Goal: Information Seeking & Learning: Get advice/opinions

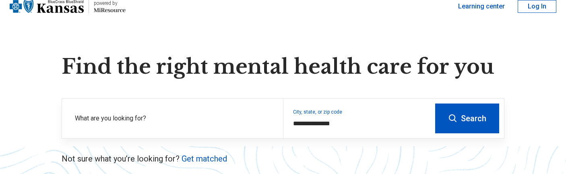
scroll to position [30, 0]
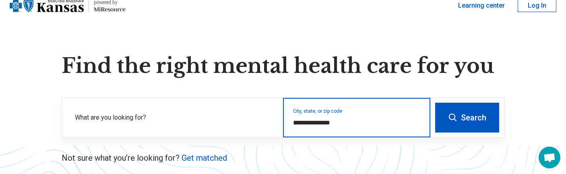
click at [341, 118] on input "**********" at bounding box center [357, 123] width 128 height 10
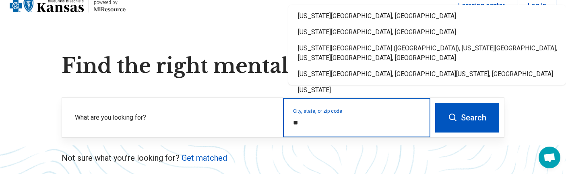
type input "*"
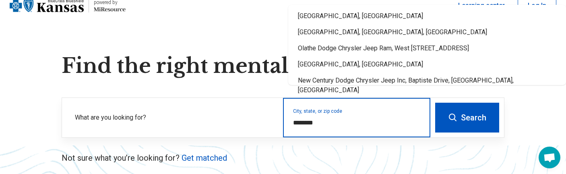
type input "********"
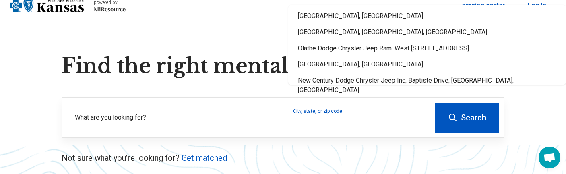
click at [458, 113] on icon at bounding box center [453, 118] width 10 height 10
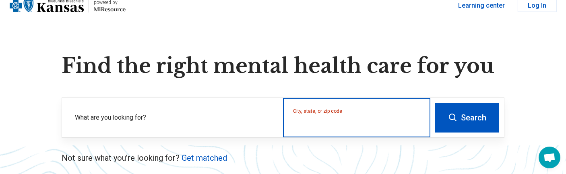
click at [351, 118] on input "City, state, or zip code" at bounding box center [357, 123] width 128 height 10
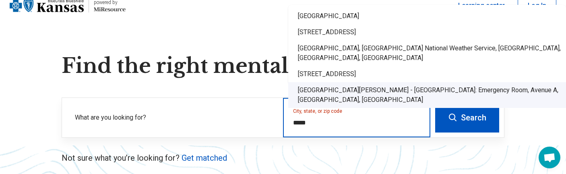
type input "*****"
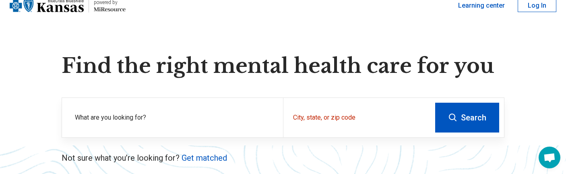
click at [485, 103] on button "Search" at bounding box center [467, 118] width 64 height 30
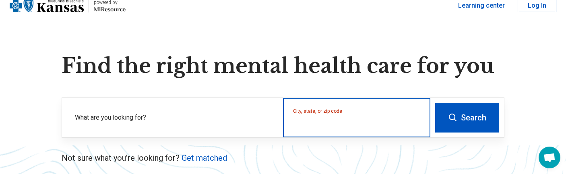
click at [343, 118] on input "City, state, or zip code" at bounding box center [357, 123] width 128 height 10
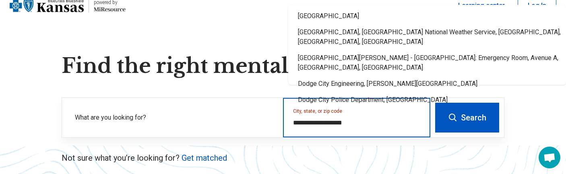
type input "**********"
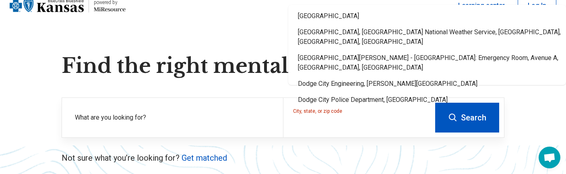
click at [467, 114] on button "Search" at bounding box center [467, 118] width 64 height 30
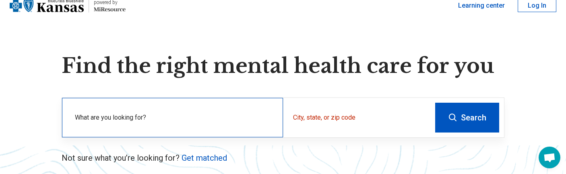
click at [183, 113] on label "What are you looking for?" at bounding box center [174, 118] width 198 height 10
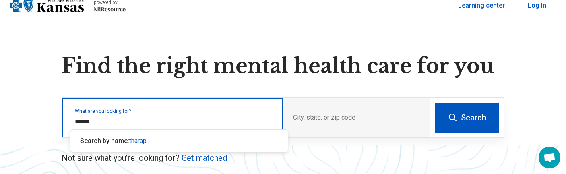
type input "*******"
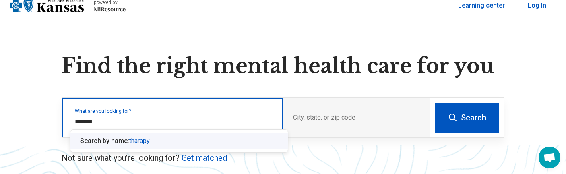
click at [131, 140] on span "tharapy" at bounding box center [139, 141] width 21 height 8
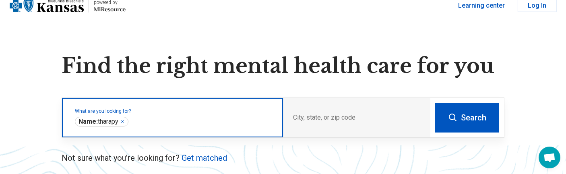
type input "*"
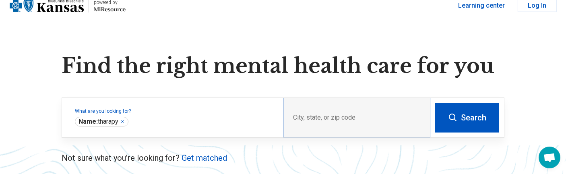
click at [333, 103] on div "City, state, or zip code" at bounding box center [356, 117] width 147 height 39
click at [344, 106] on div "City, state, or zip code" at bounding box center [356, 117] width 147 height 39
click at [334, 103] on div "City, state, or zip code" at bounding box center [356, 117] width 147 height 39
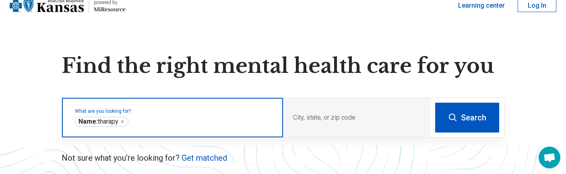
click at [150, 117] on input "text" at bounding box center [201, 122] width 143 height 10
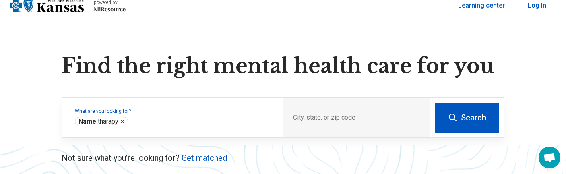
click at [473, 103] on button "Search" at bounding box center [467, 118] width 64 height 30
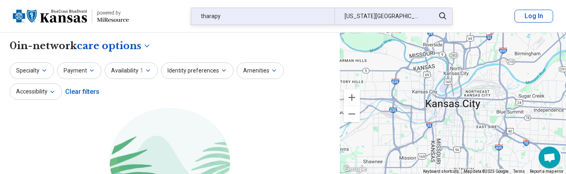
click at [368, 14] on div "[US_STATE][GEOGRAPHIC_DATA], [GEOGRAPHIC_DATA]" at bounding box center [382, 16] width 95 height 17
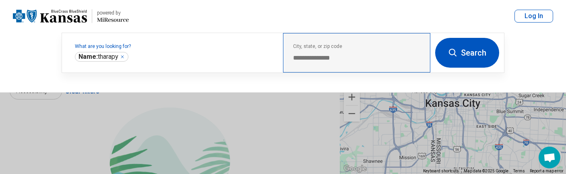
click at [343, 48] on div "**********" at bounding box center [356, 52] width 147 height 39
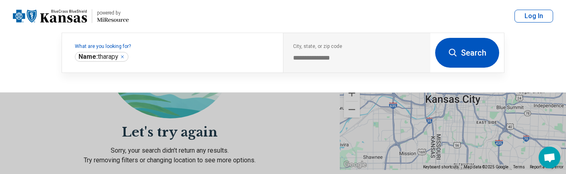
scroll to position [79, 0]
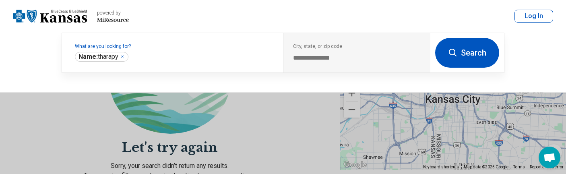
click at [466, 47] on button "Search" at bounding box center [467, 53] width 64 height 30
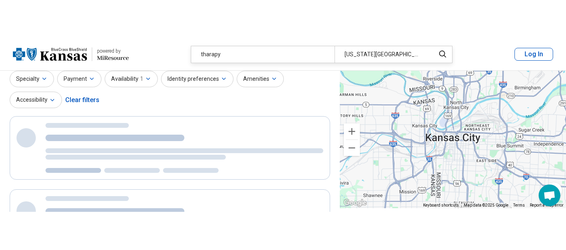
scroll to position [0, 0]
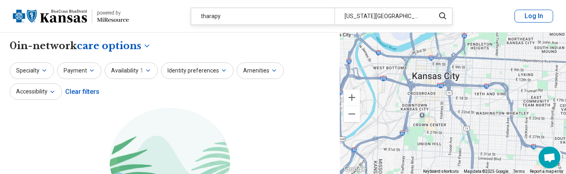
drag, startPoint x: 460, startPoint y: 113, endPoint x: 459, endPoint y: 106, distance: 6.9
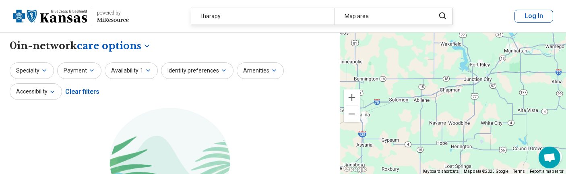
drag, startPoint x: 344, startPoint y: 54, endPoint x: 646, endPoint y: -14, distance: 309.6
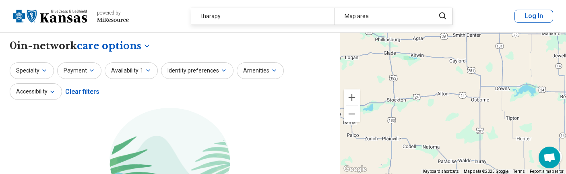
drag, startPoint x: 370, startPoint y: 55, endPoint x: 645, endPoint y: 153, distance: 292.5
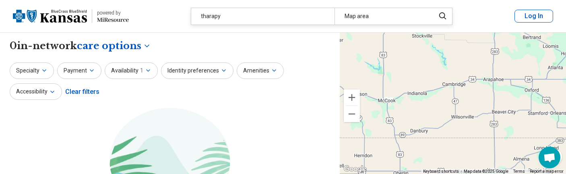
drag, startPoint x: 455, startPoint y: 134, endPoint x: 646, endPoint y: 279, distance: 240.3
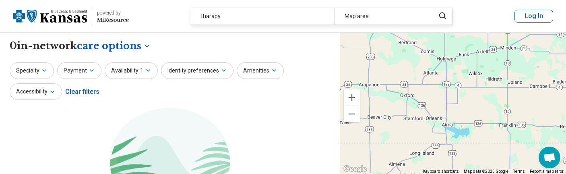
drag, startPoint x: 397, startPoint y: 81, endPoint x: 275, endPoint y: 86, distance: 122.5
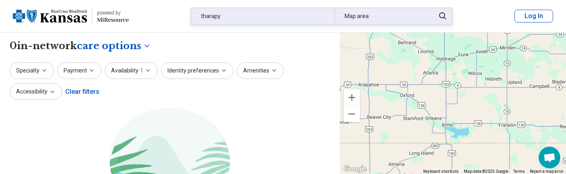
click at [354, 14] on div "Map area" at bounding box center [382, 16] width 95 height 17
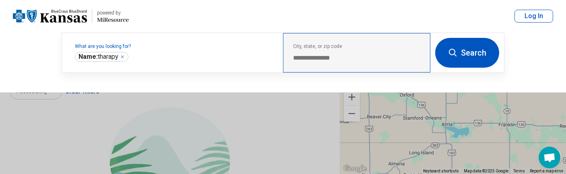
click at [344, 47] on div "**********" at bounding box center [356, 52] width 147 height 39
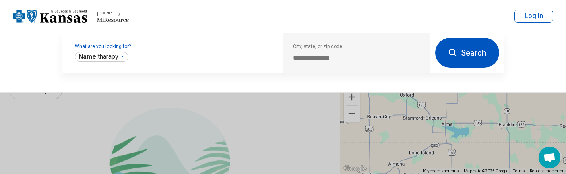
drag, startPoint x: 500, startPoint y: 109, endPoint x: 485, endPoint y: 129, distance: 25.6
click at [485, 129] on button at bounding box center [283, 87] width 566 height 174
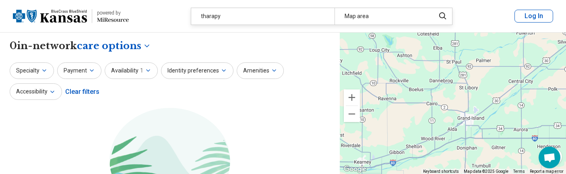
drag, startPoint x: 490, startPoint y: 120, endPoint x: 368, endPoint y: 252, distance: 179.8
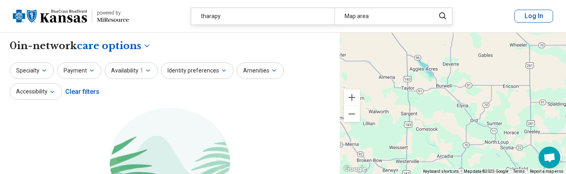
drag, startPoint x: 492, startPoint y: 91, endPoint x: 576, endPoint y: 250, distance: 179.2
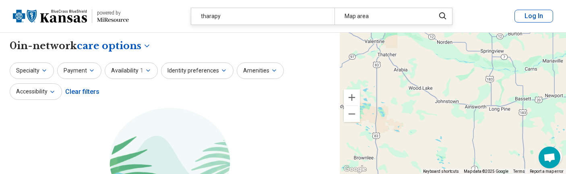
drag, startPoint x: 507, startPoint y: 94, endPoint x: 646, endPoint y: 268, distance: 222.9
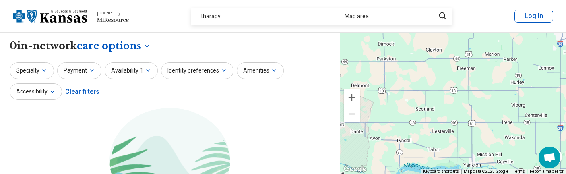
drag, startPoint x: 431, startPoint y: 95, endPoint x: 67, endPoint y: 219, distance: 384.9
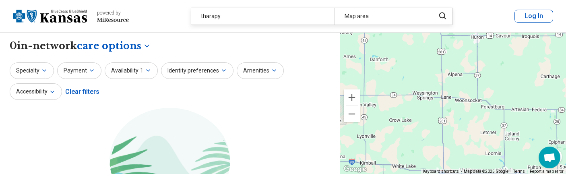
drag, startPoint x: 523, startPoint y: 99, endPoint x: 646, endPoint y: 274, distance: 214.0
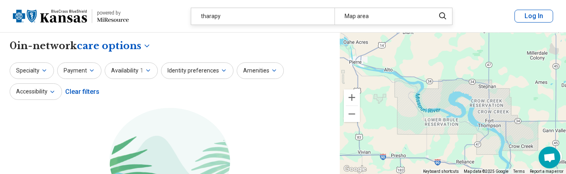
drag, startPoint x: 452, startPoint y: 88, endPoint x: 646, endPoint y: 114, distance: 196.2
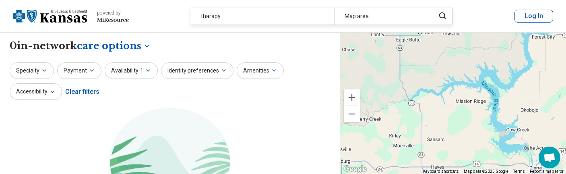
drag, startPoint x: 462, startPoint y: 76, endPoint x: 646, endPoint y: 185, distance: 213.8
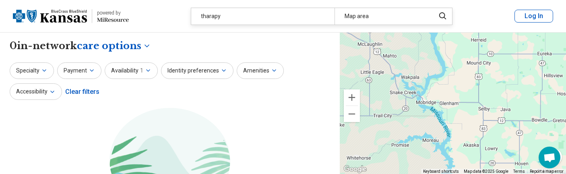
drag, startPoint x: 442, startPoint y: 105, endPoint x: 352, endPoint y: 279, distance: 195.9
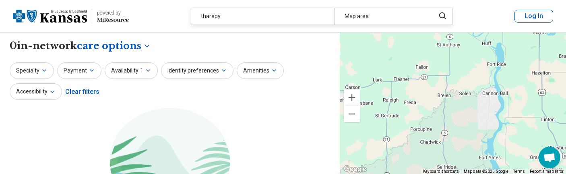
drag, startPoint x: 432, startPoint y: 64, endPoint x: 518, endPoint y: 236, distance: 192.3
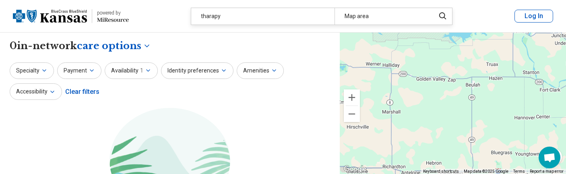
drag, startPoint x: 495, startPoint y: 99, endPoint x: 646, endPoint y: 279, distance: 234.9
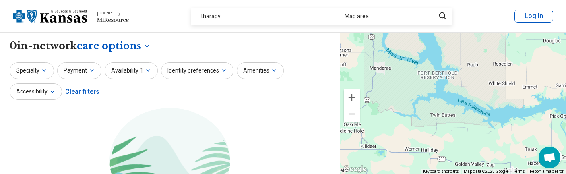
drag, startPoint x: 438, startPoint y: 67, endPoint x: 477, endPoint y: 154, distance: 95.2
click at [477, 154] on div at bounding box center [453, 104] width 226 height 142
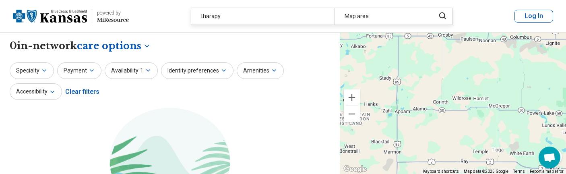
drag, startPoint x: 428, startPoint y: 50, endPoint x: 585, endPoint y: 279, distance: 276.9
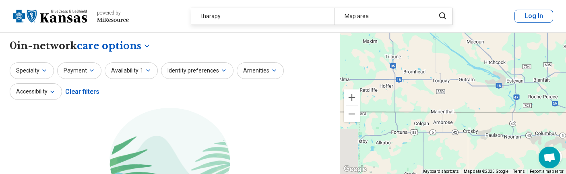
drag, startPoint x: 450, startPoint y: 81, endPoint x: 467, endPoint y: 153, distance: 74.5
click at [467, 154] on div at bounding box center [453, 104] width 226 height 142
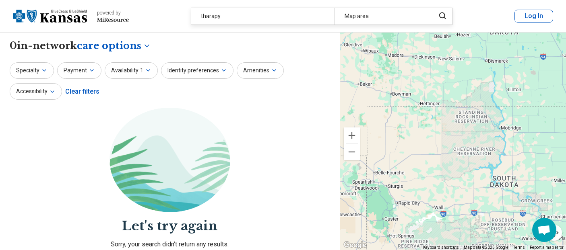
drag, startPoint x: 436, startPoint y: 72, endPoint x: 353, endPoint y: -83, distance: 176.1
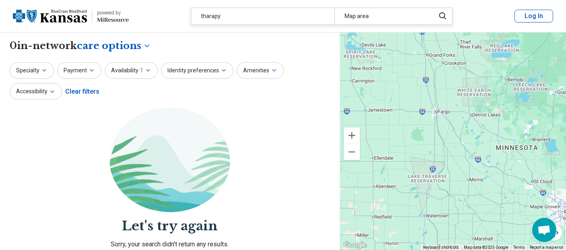
drag, startPoint x: 444, startPoint y: 95, endPoint x: 217, endPoint y: 152, distance: 233.8
click at [217, 152] on div "**********" at bounding box center [283, 179] width 566 height 293
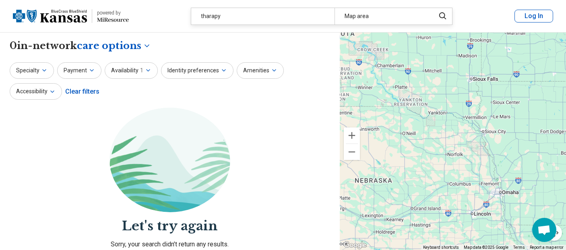
drag, startPoint x: 457, startPoint y: 126, endPoint x: 521, endPoint y: -83, distance: 218.6
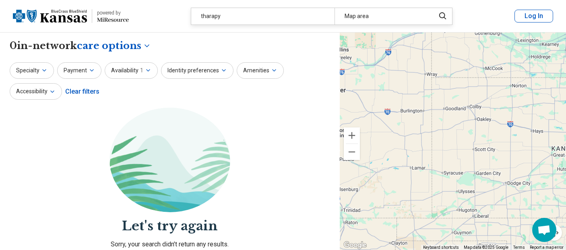
drag, startPoint x: 419, startPoint y: 157, endPoint x: 577, endPoint y: -25, distance: 241.4
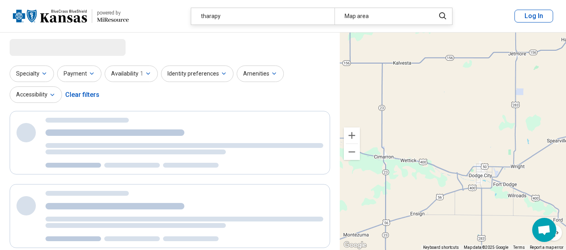
select select "***"
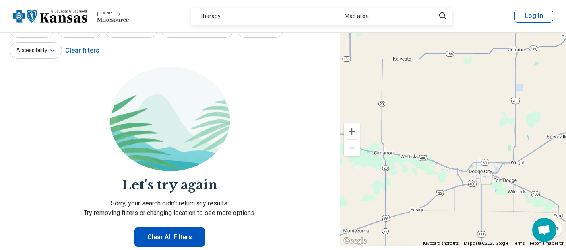
scroll to position [44, 0]
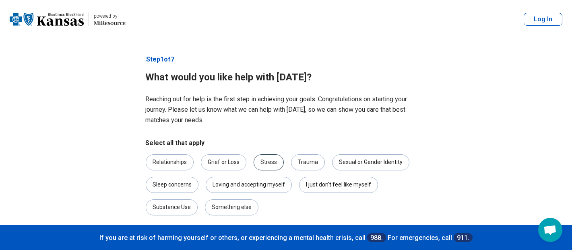
click at [254, 155] on div "Stress" at bounding box center [269, 163] width 30 height 16
click at [188, 174] on icon at bounding box center [193, 242] width 10 height 10
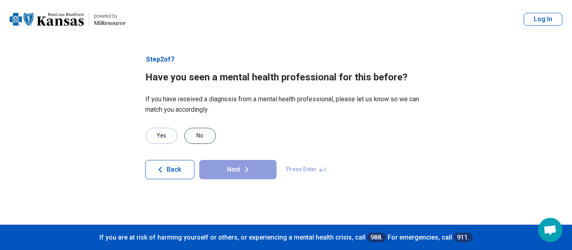
click at [191, 128] on div "No" at bounding box center [199, 136] width 31 height 16
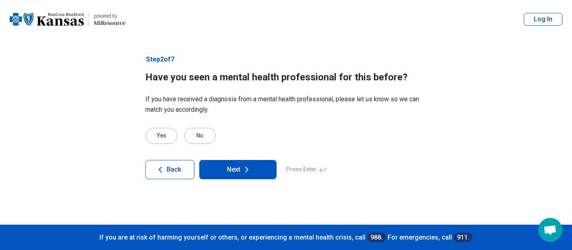
click at [217, 160] on button "Next" at bounding box center [237, 169] width 77 height 19
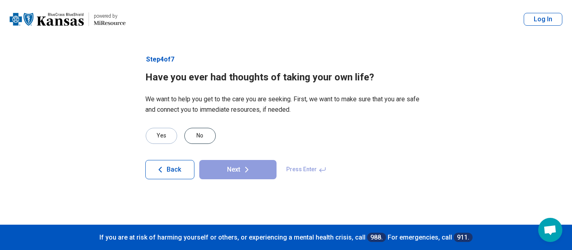
click at [194, 128] on div "No" at bounding box center [199, 136] width 31 height 16
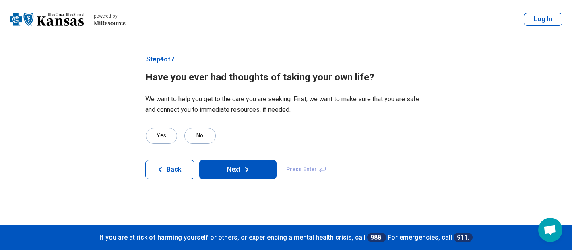
click at [211, 160] on button "Next" at bounding box center [237, 169] width 77 height 19
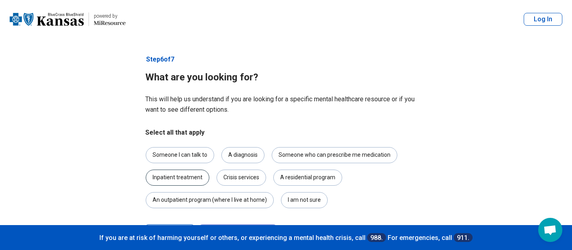
click at [209, 170] on div "Inpatient treatment" at bounding box center [178, 178] width 64 height 16
click at [225, 174] on button "Next" at bounding box center [237, 234] width 77 height 19
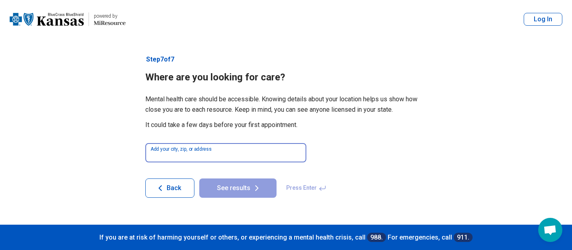
click at [224, 143] on input at bounding box center [225, 152] width 161 height 19
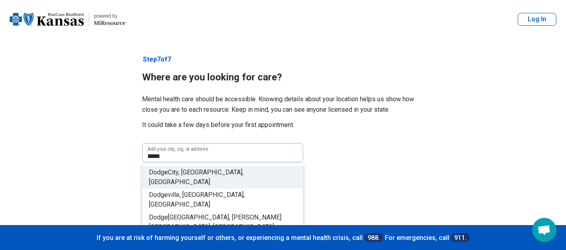
click at [206, 166] on li "[GEOGRAPHIC_DATA], [GEOGRAPHIC_DATA], [GEOGRAPHIC_DATA]" at bounding box center [223, 177] width 160 height 23
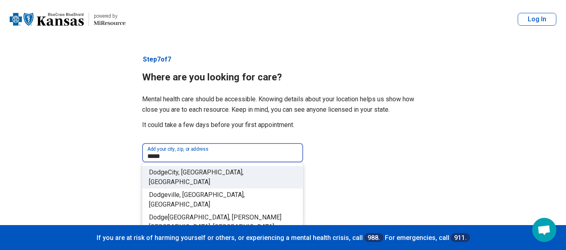
type input "**********"
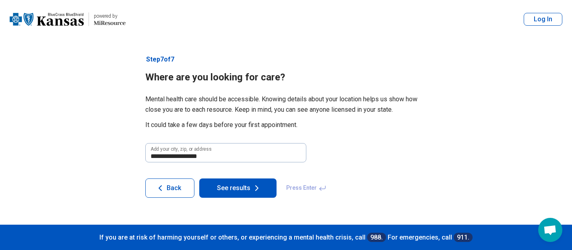
click at [220, 174] on button "See results" at bounding box center [237, 188] width 77 height 19
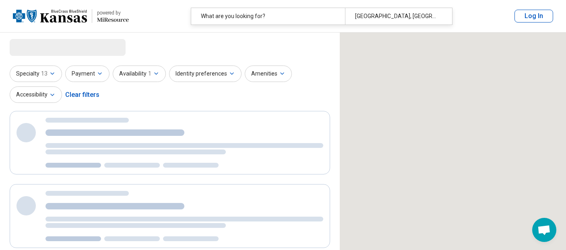
select select "***"
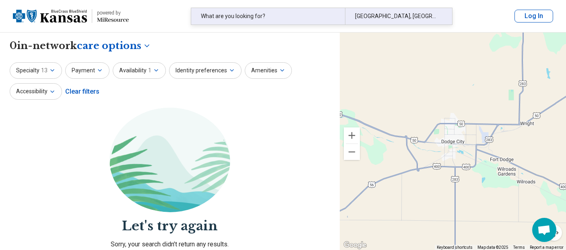
click at [345, 13] on div "[GEOGRAPHIC_DATA], [GEOGRAPHIC_DATA], [GEOGRAPHIC_DATA]" at bounding box center [396, 16] width 102 height 17
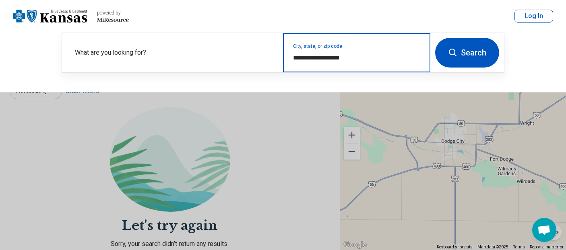
click at [298, 54] on input "**********" at bounding box center [357, 58] width 128 height 10
type input "**********"
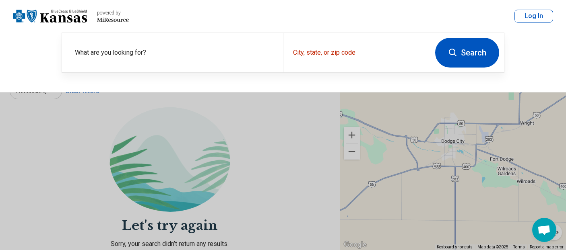
click at [475, 48] on button "Search" at bounding box center [467, 53] width 64 height 30
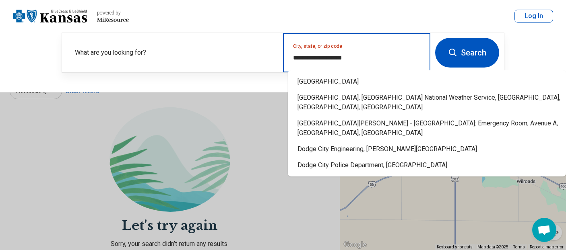
type input "**********"
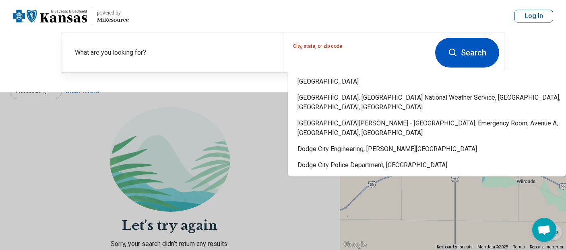
click at [490, 42] on button "Search" at bounding box center [467, 53] width 64 height 30
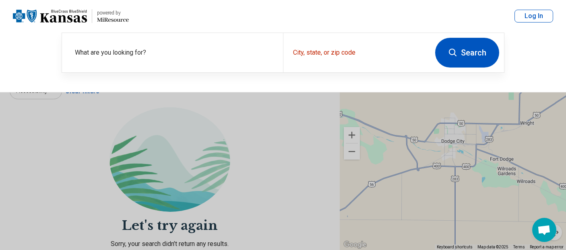
click at [462, 55] on button "Search" at bounding box center [467, 53] width 64 height 30
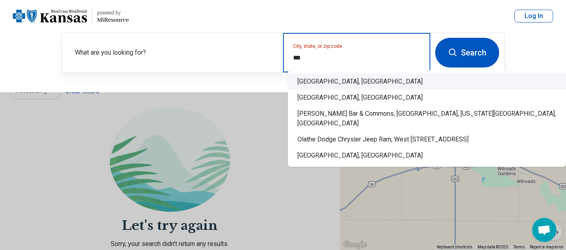
click at [330, 83] on div "[GEOGRAPHIC_DATA], [GEOGRAPHIC_DATA]" at bounding box center [427, 82] width 278 height 16
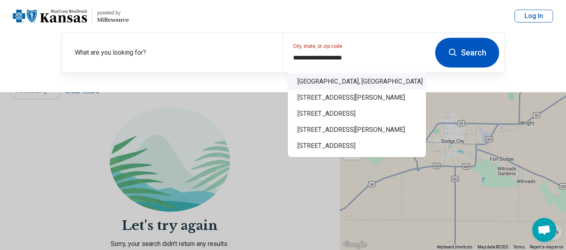
type input "**********"
click at [465, 51] on button "Search" at bounding box center [467, 53] width 64 height 30
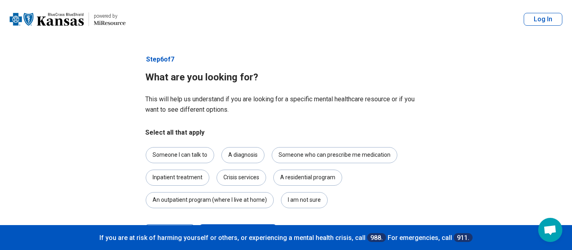
click at [228, 174] on button "Next" at bounding box center [237, 234] width 77 height 19
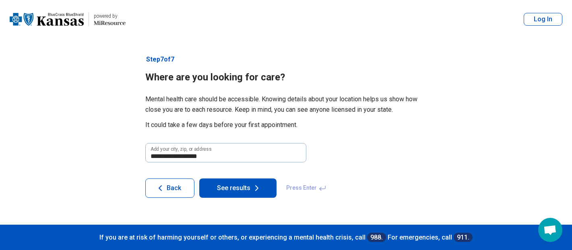
click at [252, 174] on icon at bounding box center [257, 189] width 10 height 10
select select "***"
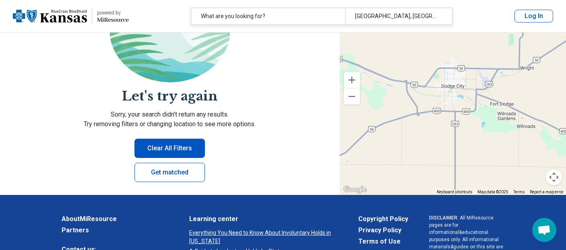
scroll to position [130, 0]
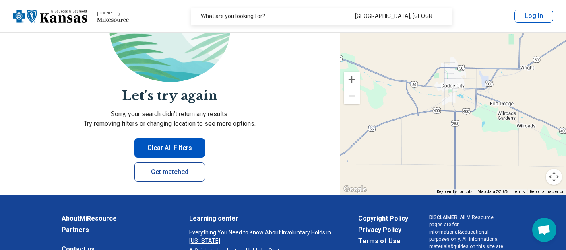
click at [184, 163] on link "Get matched" at bounding box center [169, 172] width 70 height 19
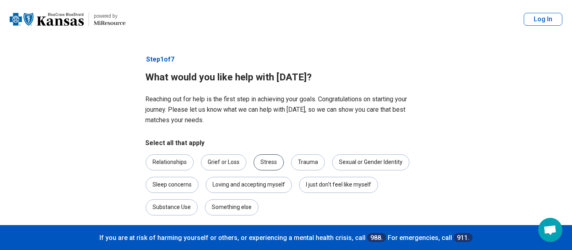
click at [258, 155] on div "Stress" at bounding box center [269, 163] width 30 height 16
click at [188, 174] on icon at bounding box center [193, 242] width 10 height 10
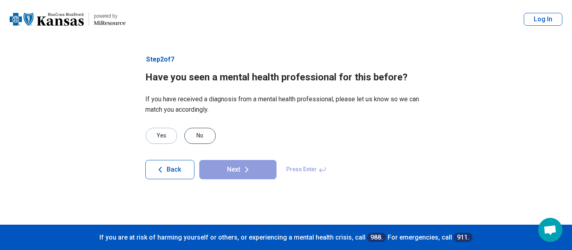
click at [197, 128] on div "No" at bounding box center [199, 136] width 31 height 16
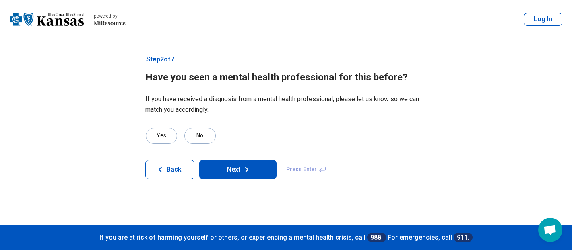
click at [212, 160] on button "Next" at bounding box center [237, 169] width 77 height 19
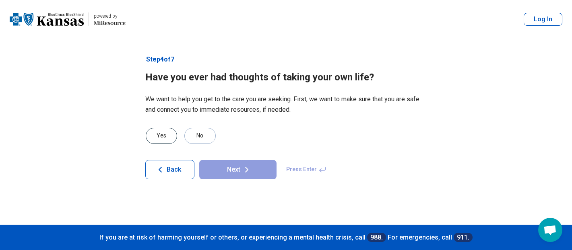
click at [162, 128] on div "Yes" at bounding box center [161, 136] width 31 height 16
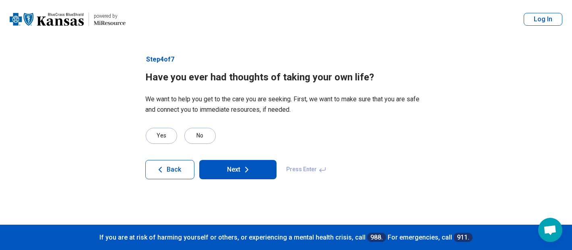
click at [217, 160] on button "Next" at bounding box center [237, 169] width 77 height 19
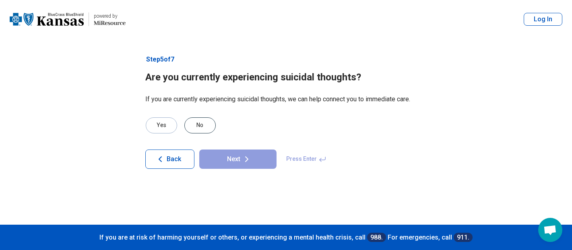
click at [191, 118] on div "No" at bounding box center [199, 126] width 31 height 16
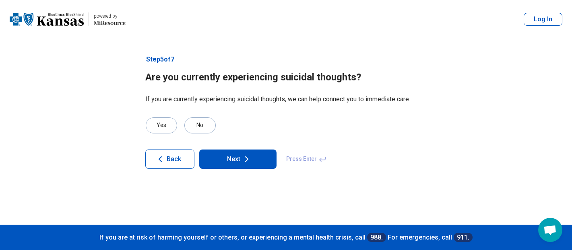
click at [213, 150] on button "Next" at bounding box center [237, 159] width 77 height 19
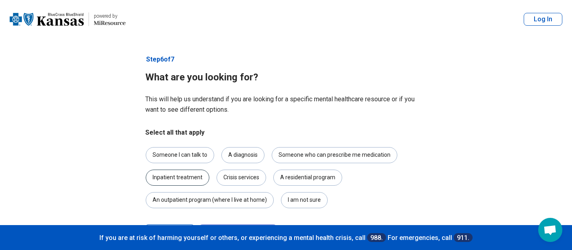
click at [209, 170] on div "Inpatient treatment" at bounding box center [178, 178] width 64 height 16
click at [230, 174] on button "Next" at bounding box center [237, 234] width 77 height 19
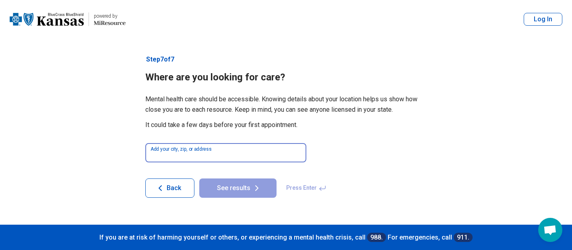
click at [228, 143] on input at bounding box center [225, 152] width 161 height 19
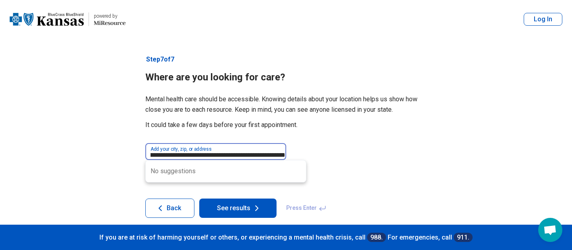
scroll to position [0, 16]
type input "**********"
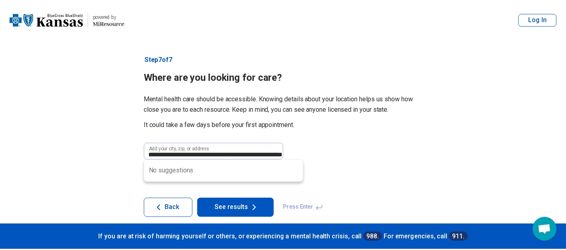
scroll to position [0, 0]
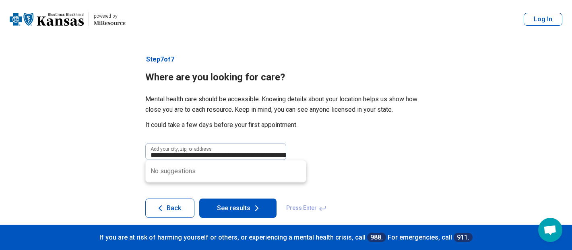
click at [222, 174] on article "**********" at bounding box center [286, 137] width 308 height 196
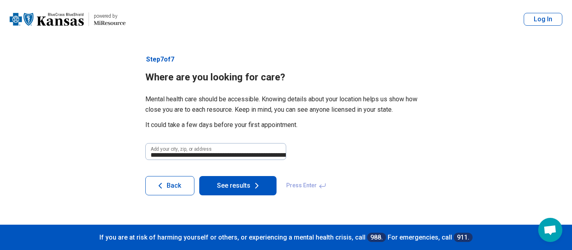
click at [223, 174] on button "See results" at bounding box center [237, 185] width 77 height 19
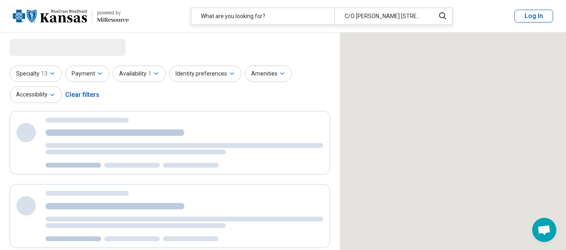
select select "***"
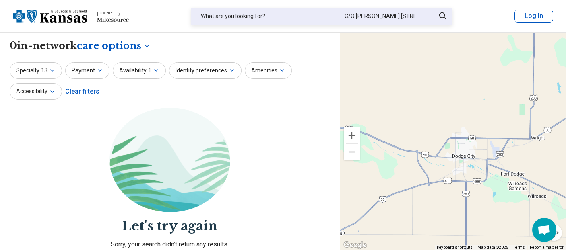
click at [252, 13] on div "What are you looking for?" at bounding box center [262, 16] width 143 height 17
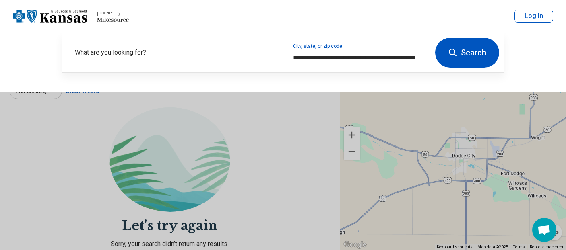
click at [231, 48] on label "What are you looking for?" at bounding box center [174, 53] width 198 height 10
click at [160, 39] on div "What are you looking for?" at bounding box center [172, 52] width 221 height 39
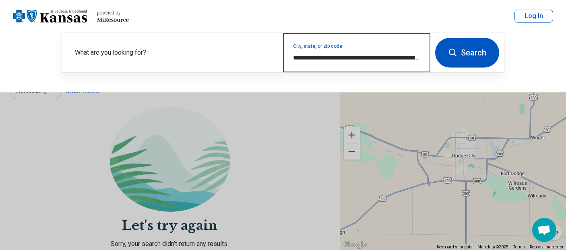
click at [340, 53] on input "**********" at bounding box center [357, 58] width 128 height 10
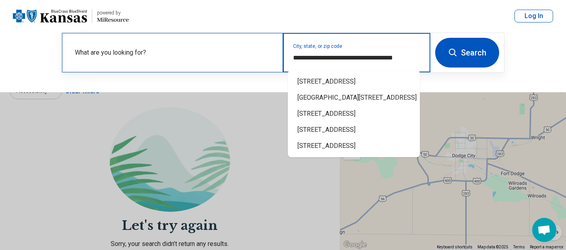
type input "**********"
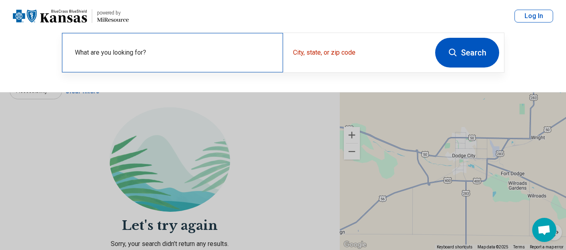
click at [165, 48] on label "What are you looking for?" at bounding box center [174, 53] width 198 height 10
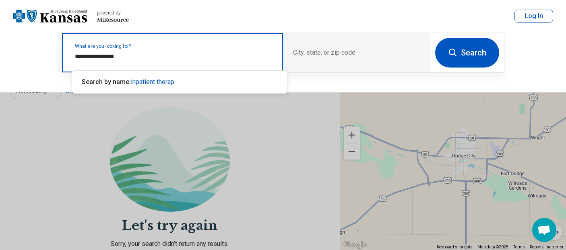
type input "**********"
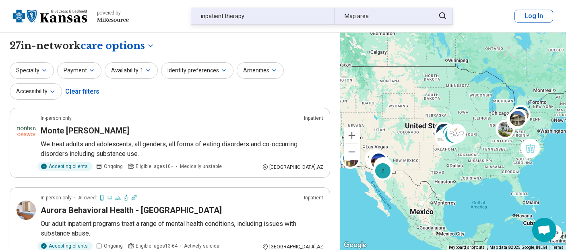
click at [363, 12] on div "Map area" at bounding box center [382, 16] width 95 height 17
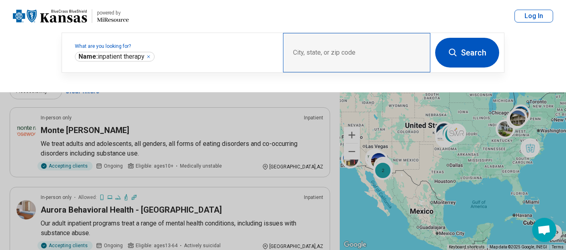
click at [333, 45] on div "City, state, or zip code" at bounding box center [356, 52] width 147 height 39
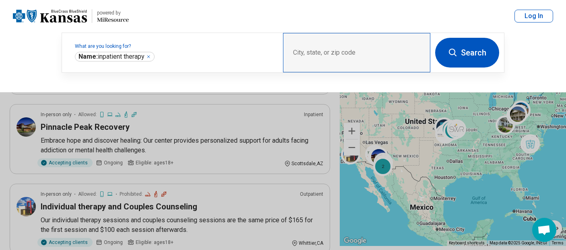
scroll to position [485, 0]
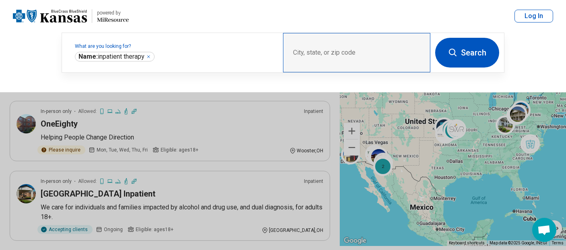
click at [325, 45] on div "City, state, or zip code" at bounding box center [356, 52] width 147 height 39
click at [347, 45] on div "City, state, or zip code" at bounding box center [356, 52] width 147 height 39
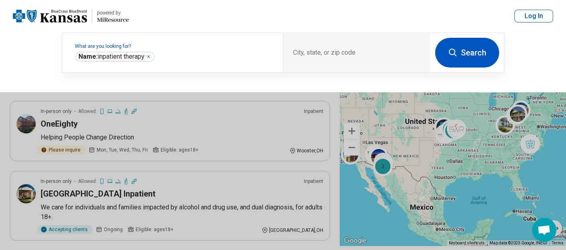
click at [474, 47] on button "Search" at bounding box center [467, 53] width 64 height 30
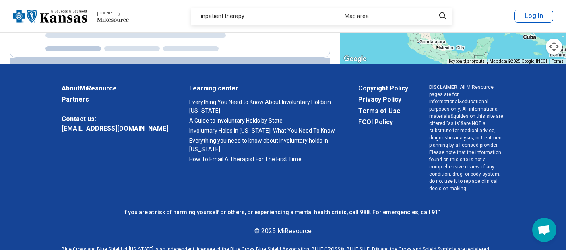
scroll to position [0, 0]
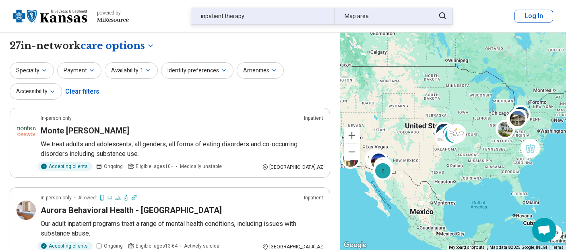
click at [382, 12] on div "Map area" at bounding box center [382, 16] width 95 height 17
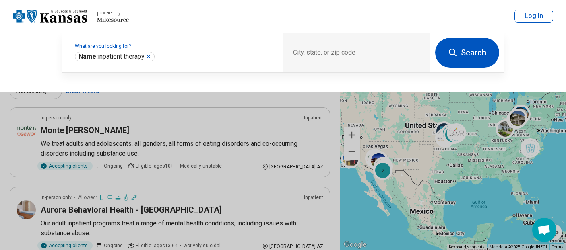
click at [354, 41] on div "City, state, or zip code" at bounding box center [356, 52] width 147 height 39
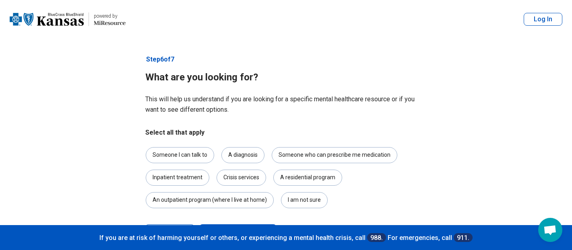
click at [246, 174] on icon at bounding box center [247, 234] width 2 height 5
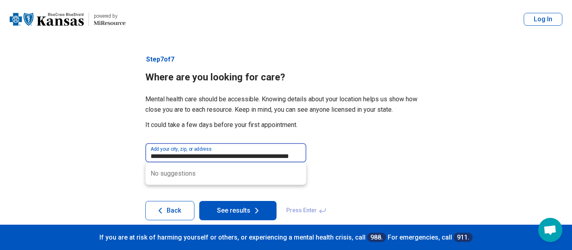
click at [258, 143] on input "**********" at bounding box center [225, 152] width 161 height 19
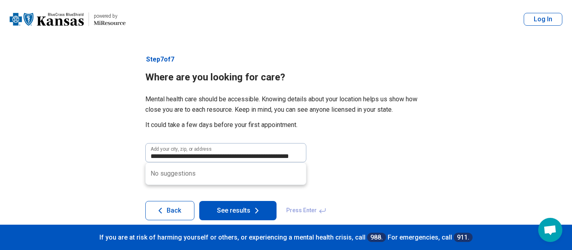
click at [228, 174] on article "**********" at bounding box center [286, 138] width 308 height 198
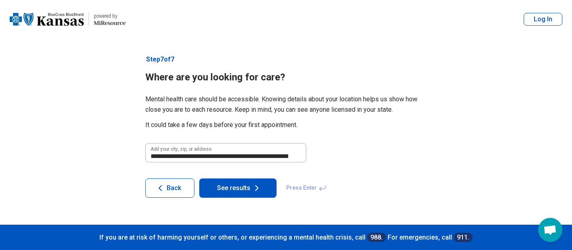
click at [252, 174] on icon at bounding box center [257, 189] width 10 height 10
select select "***"
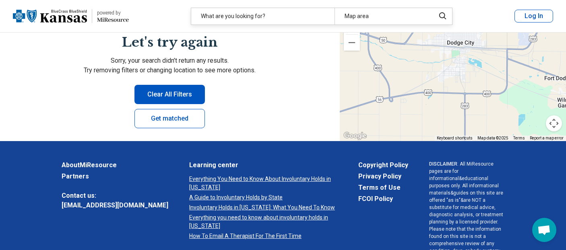
scroll to position [204, 0]
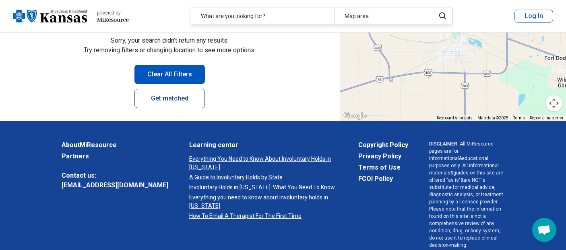
click at [182, 89] on link "Get matched" at bounding box center [169, 98] width 70 height 19
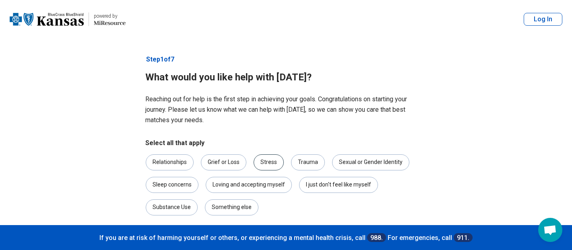
click at [254, 155] on div "Stress" at bounding box center [269, 163] width 30 height 16
click at [550, 16] on button "Log In" at bounding box center [543, 19] width 39 height 13
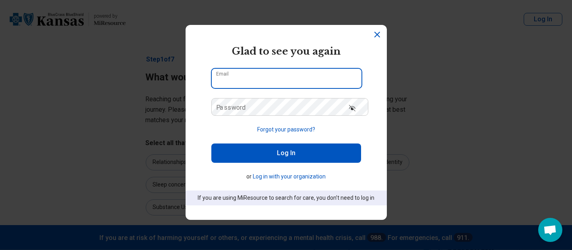
click at [317, 73] on input "Email" at bounding box center [287, 78] width 150 height 19
click at [403, 90] on div "**********" at bounding box center [286, 125] width 572 height 250
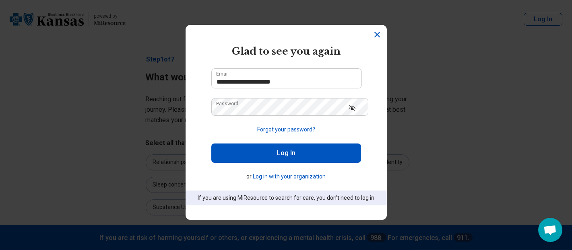
click at [335, 144] on button "Log In" at bounding box center [286, 153] width 150 height 19
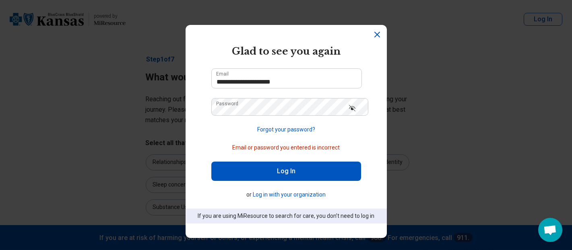
click at [355, 105] on icon "Show password" at bounding box center [352, 108] width 6 height 6
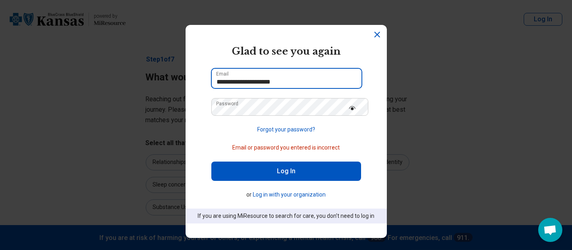
click at [215, 74] on input "**********" at bounding box center [287, 78] width 150 height 19
type input "**********"
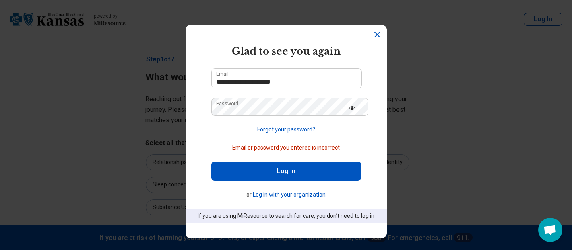
click at [293, 162] on button "Log In" at bounding box center [286, 171] width 150 height 19
click at [291, 162] on button "Log In" at bounding box center [286, 171] width 150 height 19
click at [376, 34] on icon "Dismiss" at bounding box center [377, 35] width 10 height 10
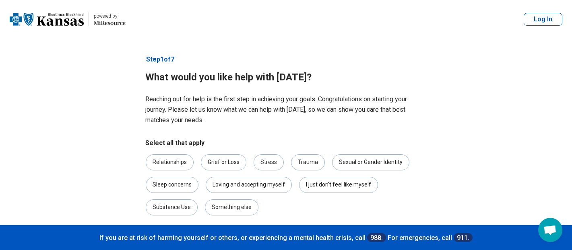
click at [172, 174] on button "Next" at bounding box center [183, 241] width 77 height 19
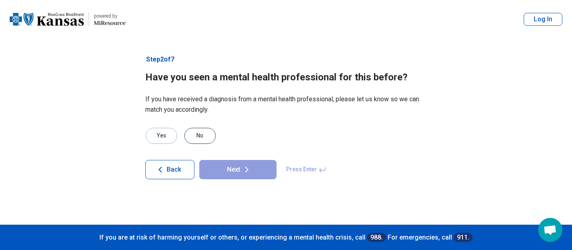
click at [192, 128] on div "No" at bounding box center [199, 136] width 31 height 16
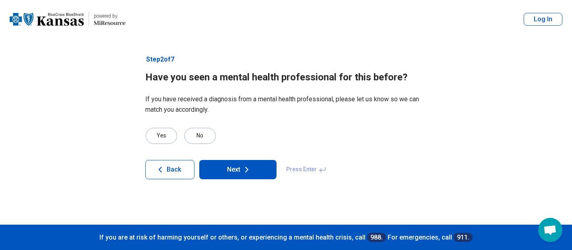
click at [217, 160] on button "Next" at bounding box center [237, 169] width 77 height 19
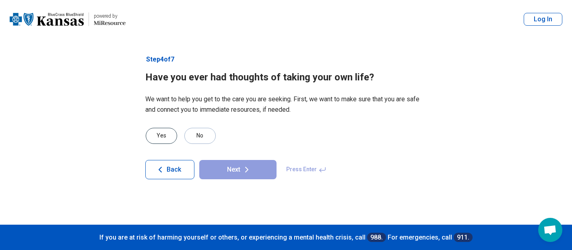
click at [154, 128] on div "Yes" at bounding box center [161, 136] width 31 height 16
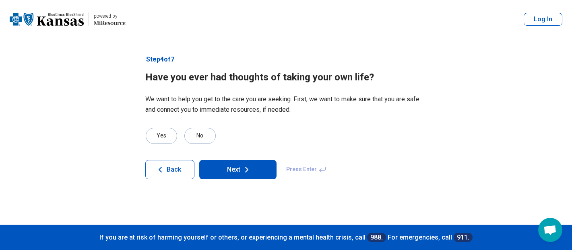
click at [221, 160] on button "Next" at bounding box center [237, 169] width 77 height 19
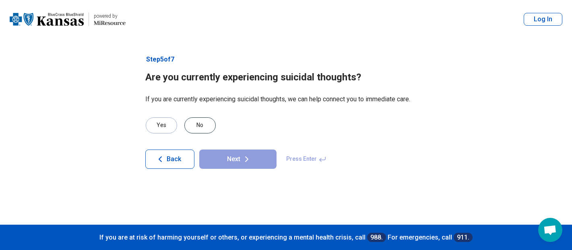
click at [192, 118] on div "No" at bounding box center [199, 126] width 31 height 16
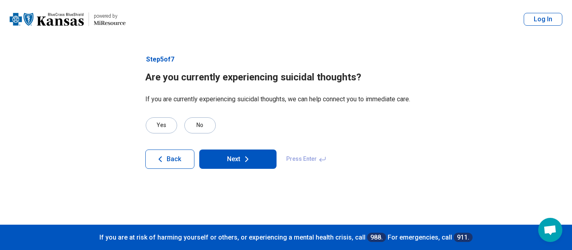
click at [211, 150] on button "Next" at bounding box center [237, 159] width 77 height 19
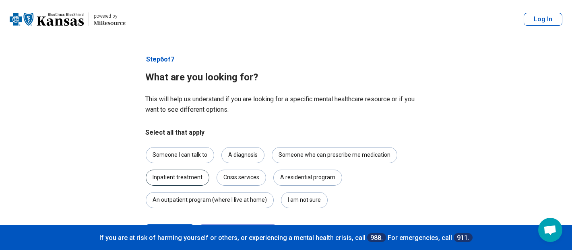
click at [209, 170] on div "Inpatient treatment" at bounding box center [178, 178] width 64 height 16
click at [242, 174] on icon at bounding box center [247, 234] width 10 height 10
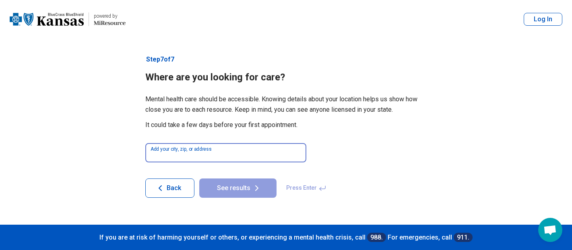
click at [211, 143] on input at bounding box center [225, 152] width 161 height 19
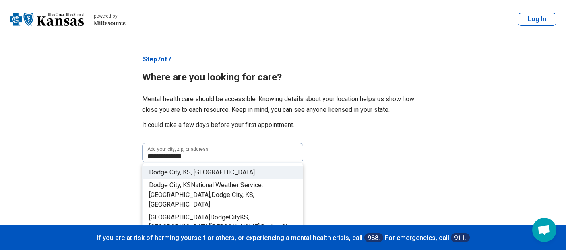
click at [191, 169] on span ", [GEOGRAPHIC_DATA]" at bounding box center [223, 173] width 64 height 8
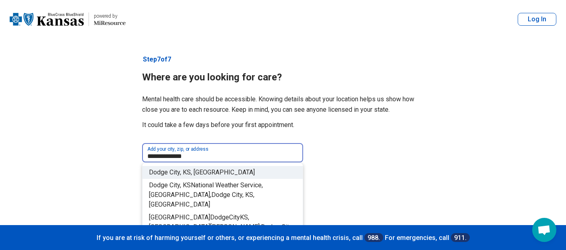
type input "**********"
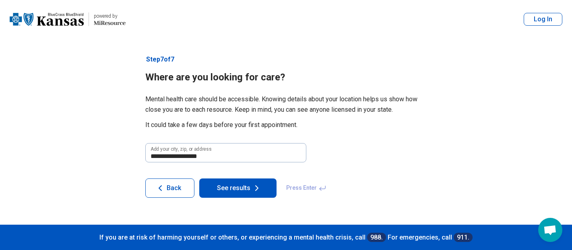
click at [214, 174] on button "See results" at bounding box center [237, 188] width 77 height 19
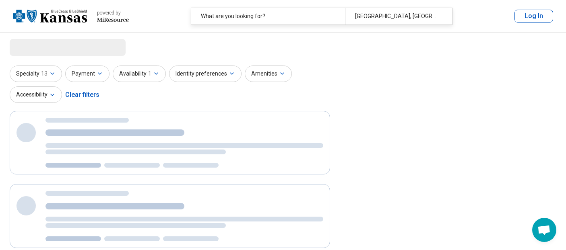
select select "***"
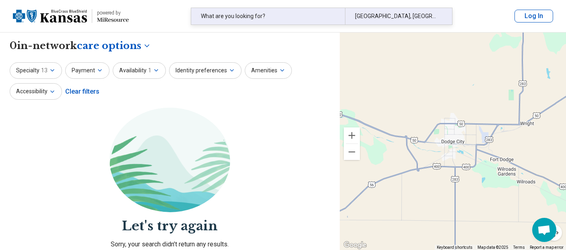
click at [216, 13] on div "What are you looking for?" at bounding box center [268, 16] width 154 height 17
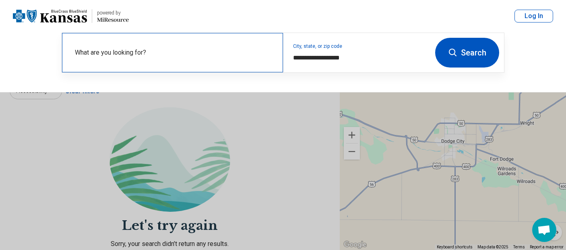
click at [172, 48] on label "What are you looking for?" at bounding box center [174, 53] width 198 height 10
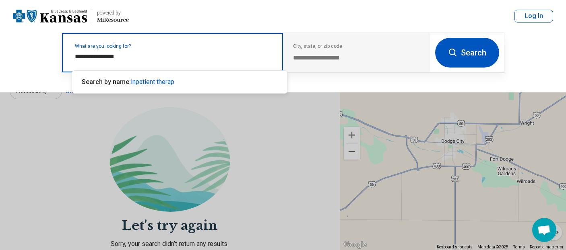
type input "**********"
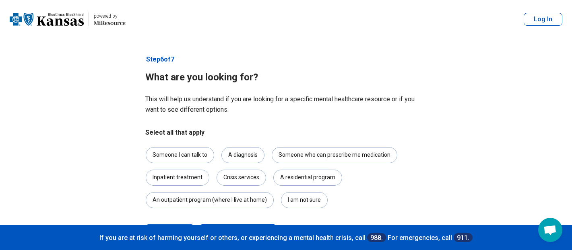
click at [214, 174] on button "Next" at bounding box center [237, 234] width 77 height 19
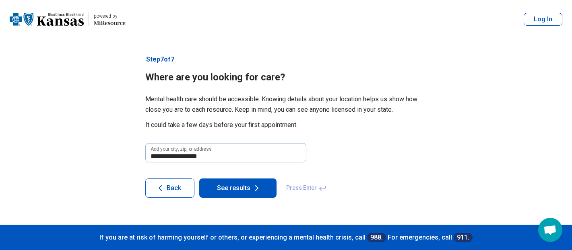
click at [211, 174] on button "See results" at bounding box center [237, 188] width 77 height 19
select select "***"
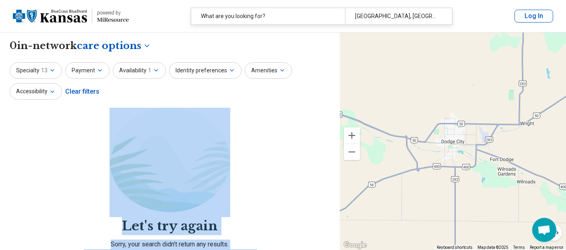
drag, startPoint x: 292, startPoint y: 116, endPoint x: 360, endPoint y: 120, distance: 67.7
click at [360, 120] on div "**********" at bounding box center [283, 179] width 566 height 293
click at [153, 67] on icon "button" at bounding box center [156, 70] width 6 height 6
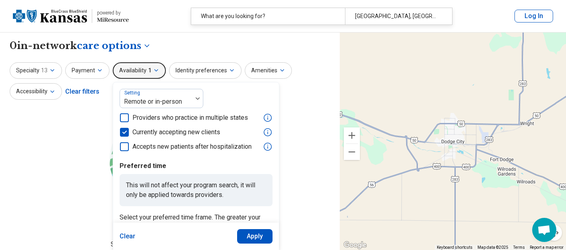
drag, startPoint x: 319, startPoint y: 143, endPoint x: 319, endPoint y: 130, distance: 12.9
click at [319, 130] on section "Let's try again Sorry, your search didn’t return any results. Try removing filt…" at bounding box center [170, 217] width 320 height 218
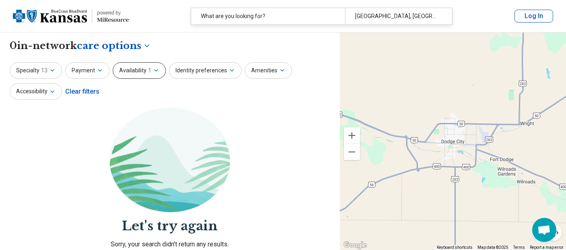
click at [148, 66] on span "1" at bounding box center [149, 70] width 3 height 8
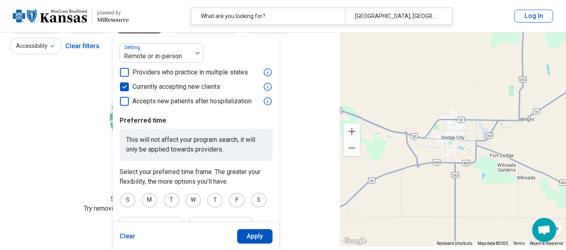
scroll to position [47, 0]
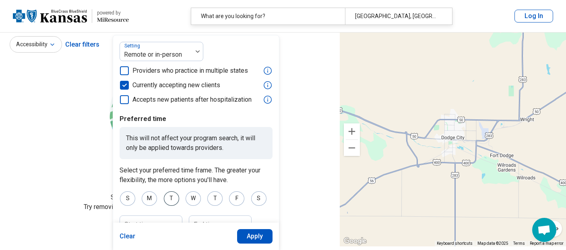
click at [164, 174] on div "T" at bounding box center [171, 199] width 15 height 14
click at [186, 174] on div "W" at bounding box center [193, 199] width 15 height 14
click at [207, 174] on div "T" at bounding box center [214, 199] width 15 height 14
click at [229, 174] on div "F" at bounding box center [236, 199] width 15 height 14
click at [251, 174] on div "S" at bounding box center [258, 199] width 15 height 14
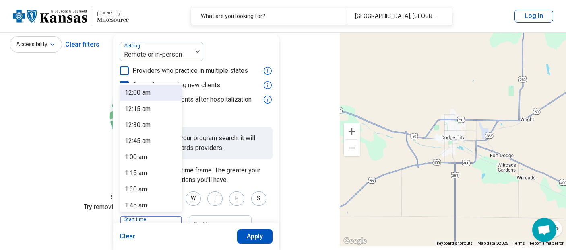
click at [172, 174] on div at bounding box center [177, 225] width 10 height 19
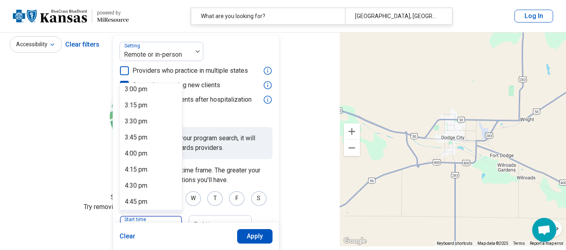
click at [143, 174] on div "5:00 pm" at bounding box center [151, 218] width 62 height 16
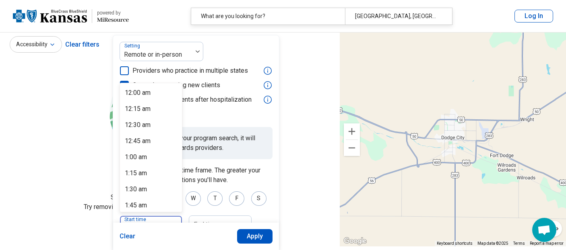
click at [172, 174] on div at bounding box center [177, 225] width 10 height 19
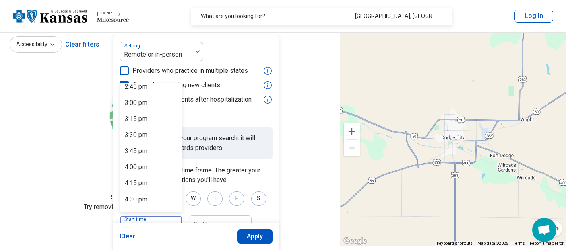
scroll to position [957, 0]
click at [150, 174] on div "5:15 pm" at bounding box center [151, 248] width 62 height 16
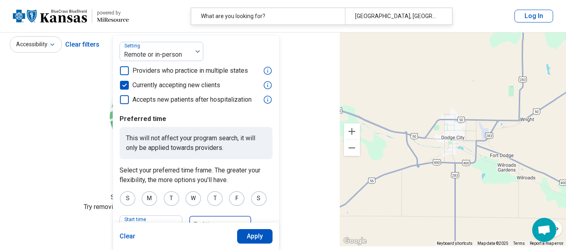
click at [211, 174] on div at bounding box center [214, 228] width 45 height 11
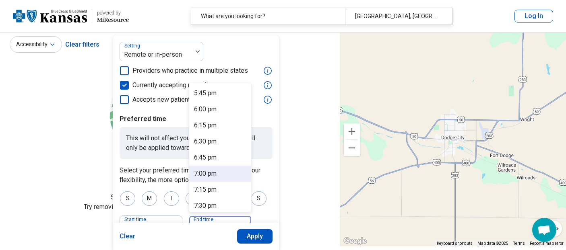
scroll to position [0, 0]
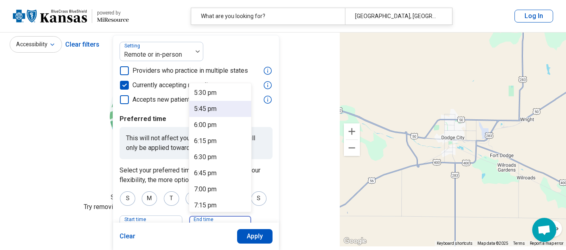
click at [198, 104] on div "5:45 pm" at bounding box center [205, 109] width 23 height 10
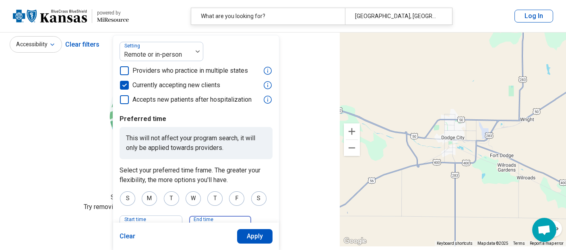
click at [231, 174] on div "5:45 pm" at bounding box center [215, 226] width 52 height 18
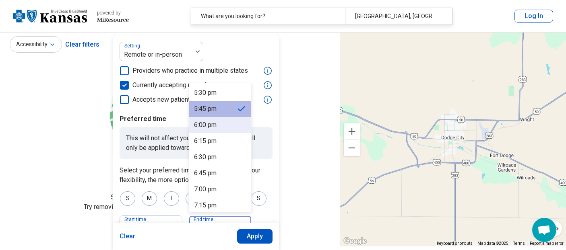
click at [197, 120] on div "6:00 pm" at bounding box center [205, 125] width 23 height 10
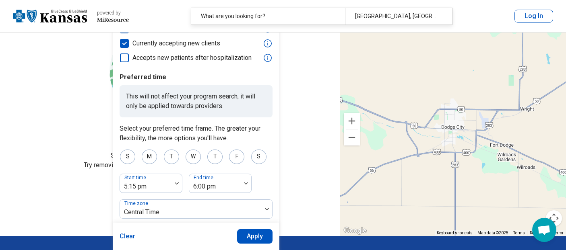
scroll to position [91, 0]
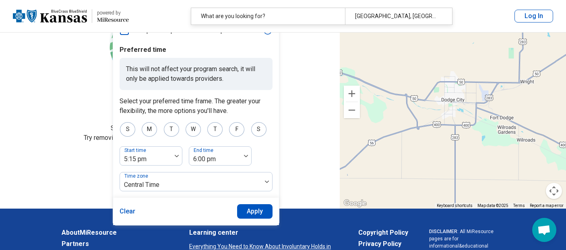
click at [238, 174] on button "Apply" at bounding box center [255, 212] width 36 height 14
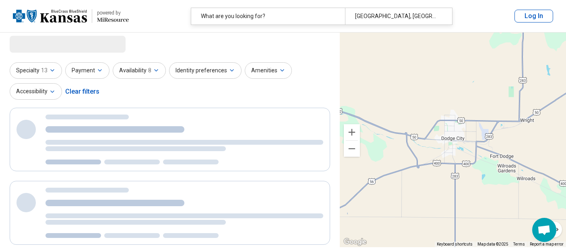
scroll to position [0, 0]
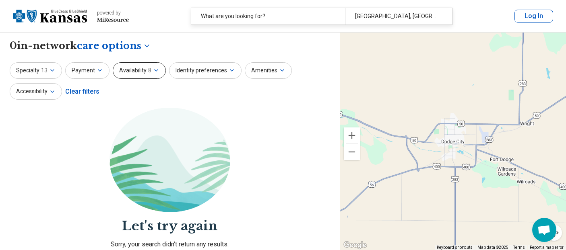
click at [126, 64] on button "Availability 8" at bounding box center [139, 70] width 53 height 17
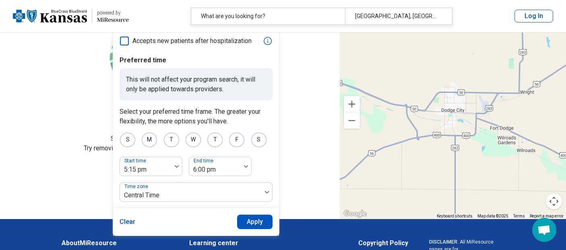
scroll to position [107, 0]
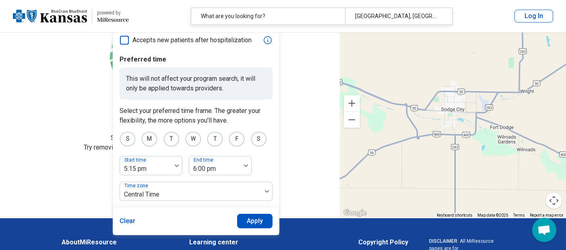
click at [237, 174] on button "Apply" at bounding box center [255, 221] width 36 height 14
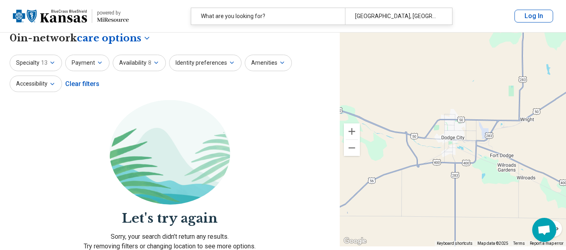
scroll to position [0, 0]
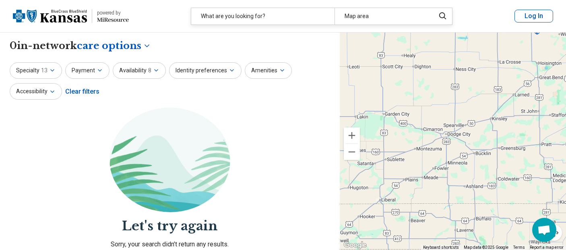
scroll to position [0, 0]
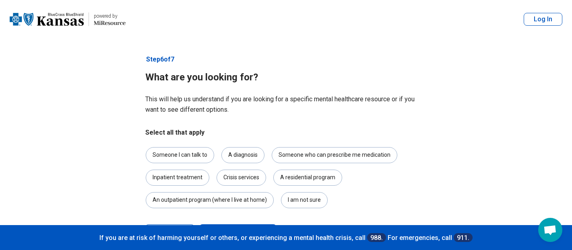
click at [220, 174] on button "Next" at bounding box center [237, 234] width 77 height 19
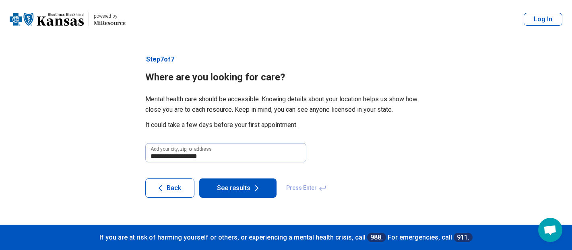
click at [222, 174] on button "See results" at bounding box center [237, 188] width 77 height 19
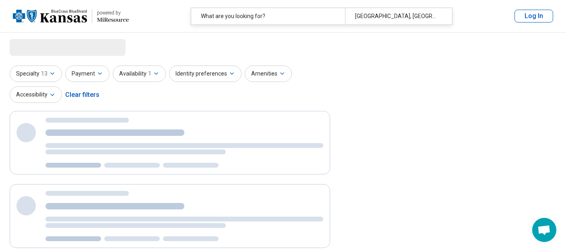
select select "***"
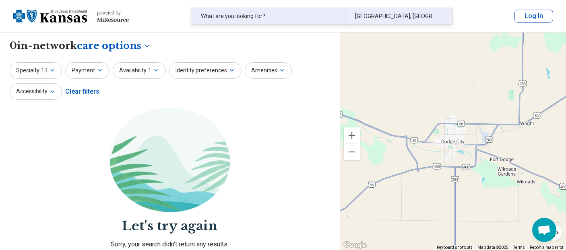
click at [240, 14] on div "What are you looking for?" at bounding box center [268, 16] width 154 height 17
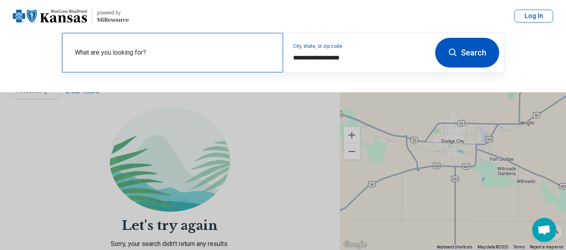
scroll to position [204, 0]
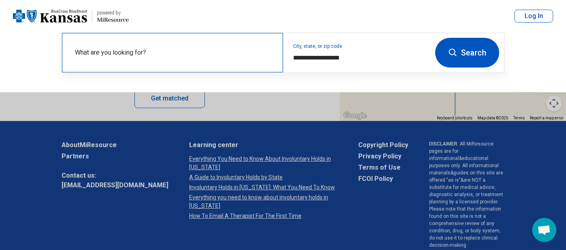
click at [191, 42] on div "What are you looking for?" at bounding box center [172, 52] width 221 height 39
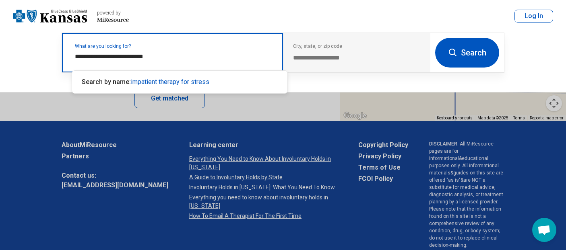
type input "**********"
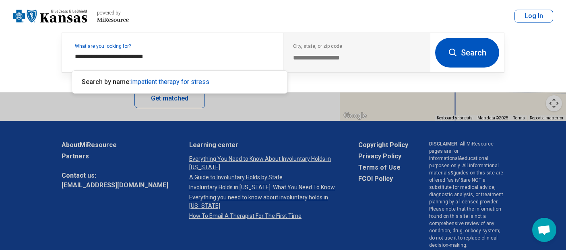
click at [487, 54] on button "Search" at bounding box center [467, 53] width 64 height 30
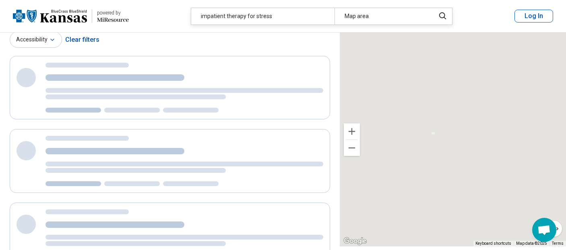
scroll to position [16, 0]
